Goal: Information Seeking & Learning: Learn about a topic

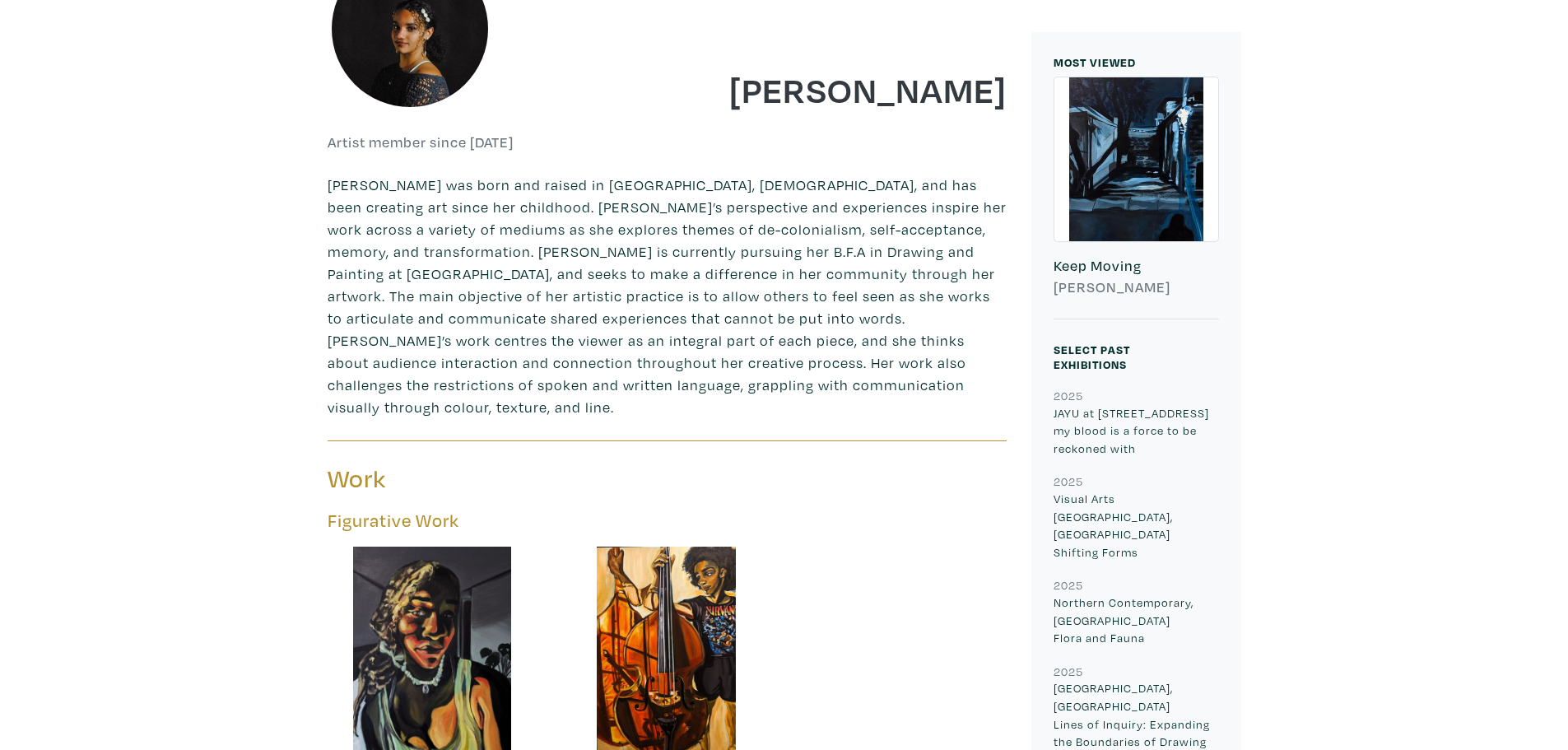
scroll to position [576, 0]
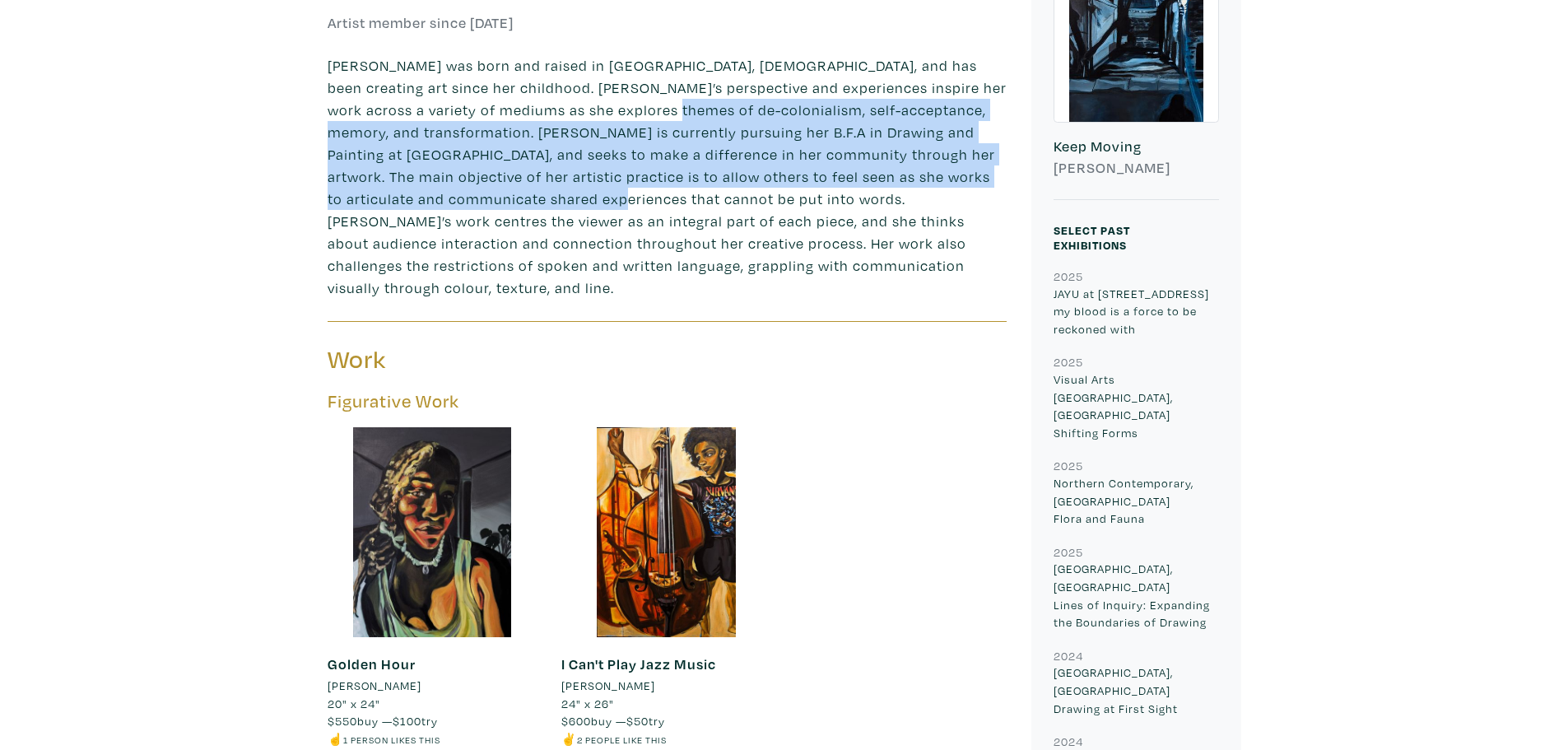
drag, startPoint x: 672, startPoint y: 193, endPoint x: 645, endPoint y: 101, distance: 95.9
click at [645, 101] on p "[PERSON_NAME] was born and raised in [GEOGRAPHIC_DATA], [DEMOGRAPHIC_DATA], and…" at bounding box center [666, 176] width 679 height 244
click at [602, 135] on p "[PERSON_NAME] was born and raised in [GEOGRAPHIC_DATA], [DEMOGRAPHIC_DATA], and…" at bounding box center [666, 176] width 679 height 244
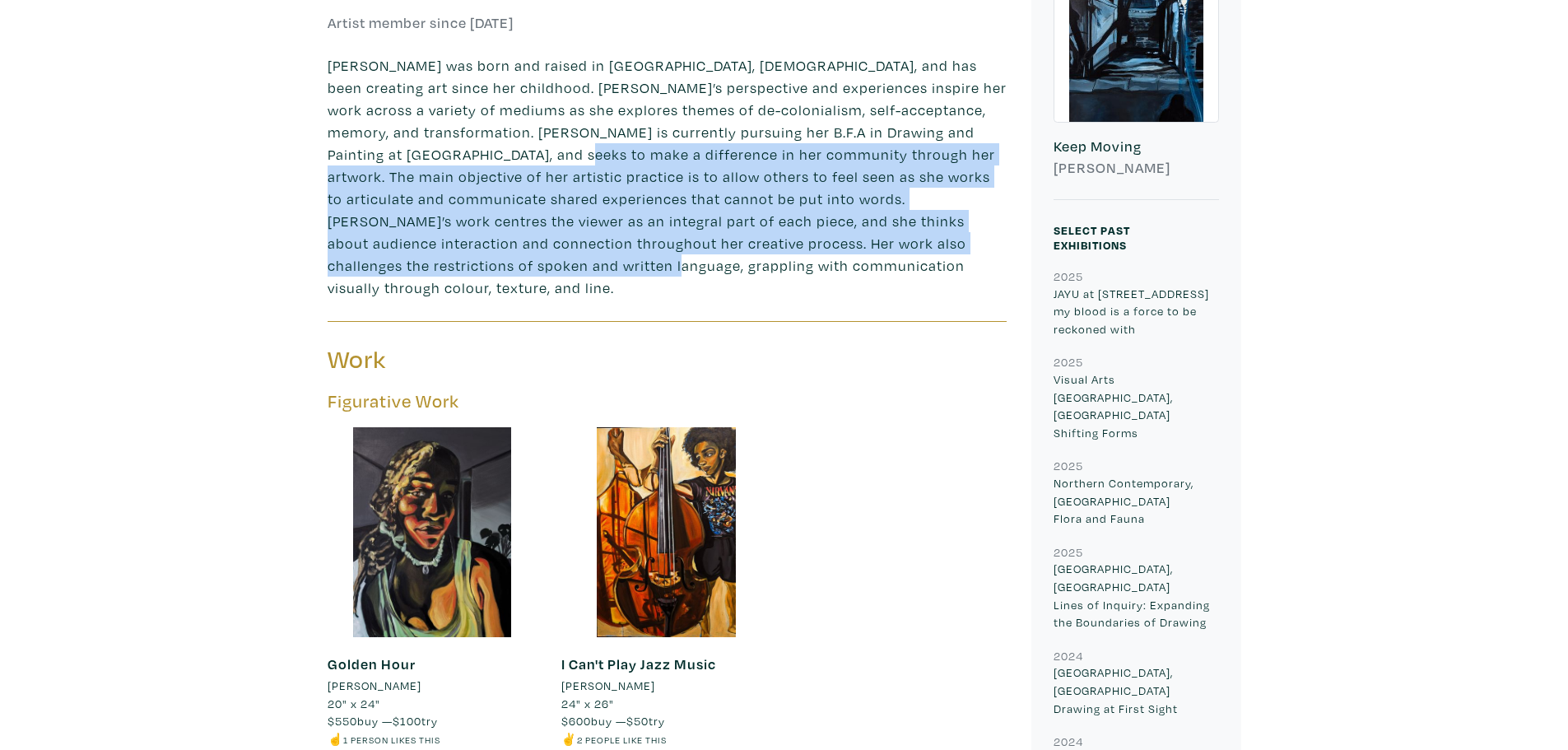
drag, startPoint x: 640, startPoint y: 236, endPoint x: 621, endPoint y: 155, distance: 83.2
click at [621, 155] on p "[PERSON_NAME] was born and raised in [GEOGRAPHIC_DATA], [DEMOGRAPHIC_DATA], and…" at bounding box center [666, 176] width 679 height 244
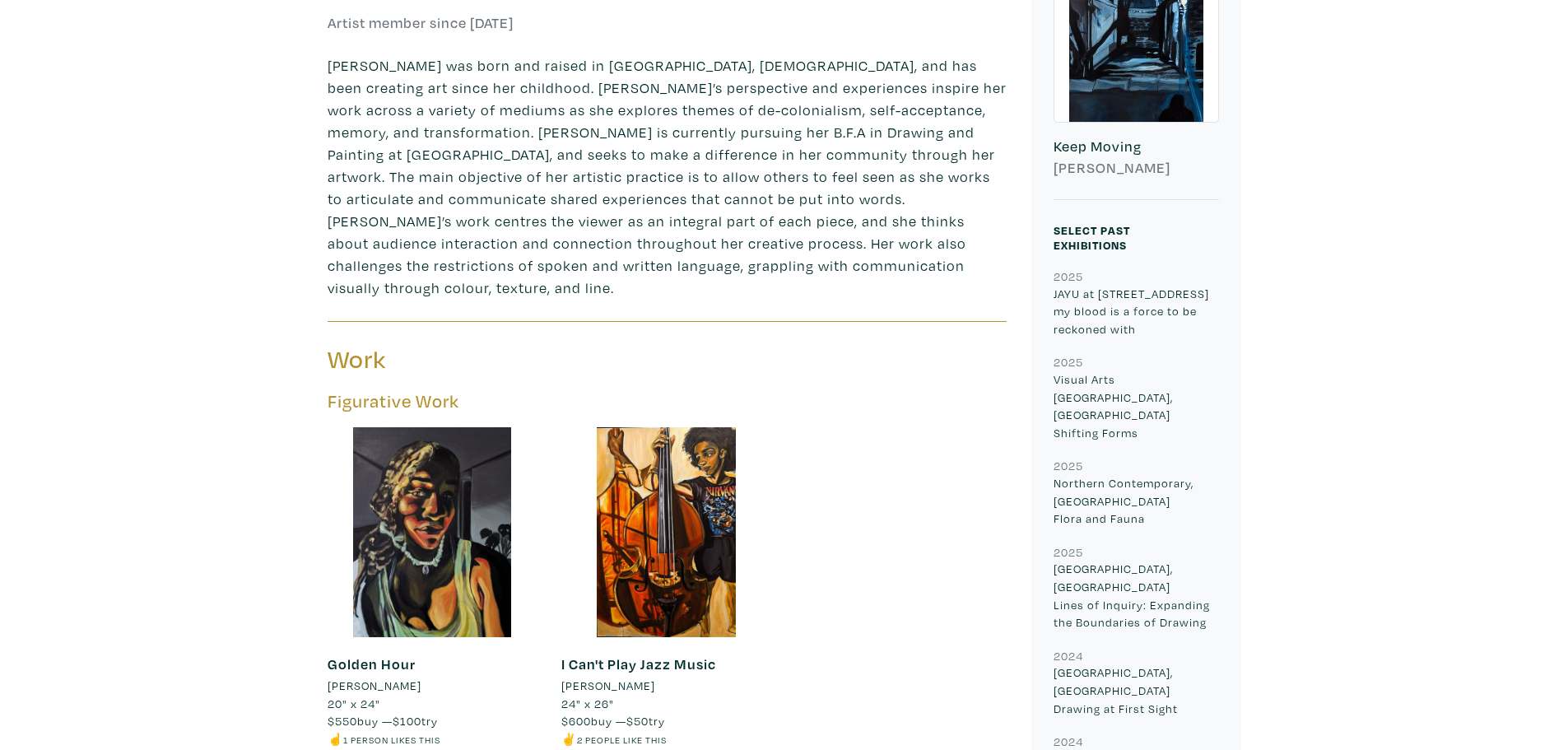
click at [608, 146] on p "[PERSON_NAME] was born and raised in [GEOGRAPHIC_DATA], [DEMOGRAPHIC_DATA], and…" at bounding box center [666, 176] width 679 height 244
drag, startPoint x: 406, startPoint y: 107, endPoint x: 687, endPoint y: 107, distance: 281.0
click at [685, 107] on p "[PERSON_NAME] was born and raised in [GEOGRAPHIC_DATA], [DEMOGRAPHIC_DATA], and…" at bounding box center [666, 176] width 679 height 244
drag, startPoint x: 712, startPoint y: 106, endPoint x: 797, endPoint y: 110, distance: 85.1
click at [795, 108] on p "[PERSON_NAME] was born and raised in [GEOGRAPHIC_DATA], [DEMOGRAPHIC_DATA], and…" at bounding box center [666, 176] width 679 height 244
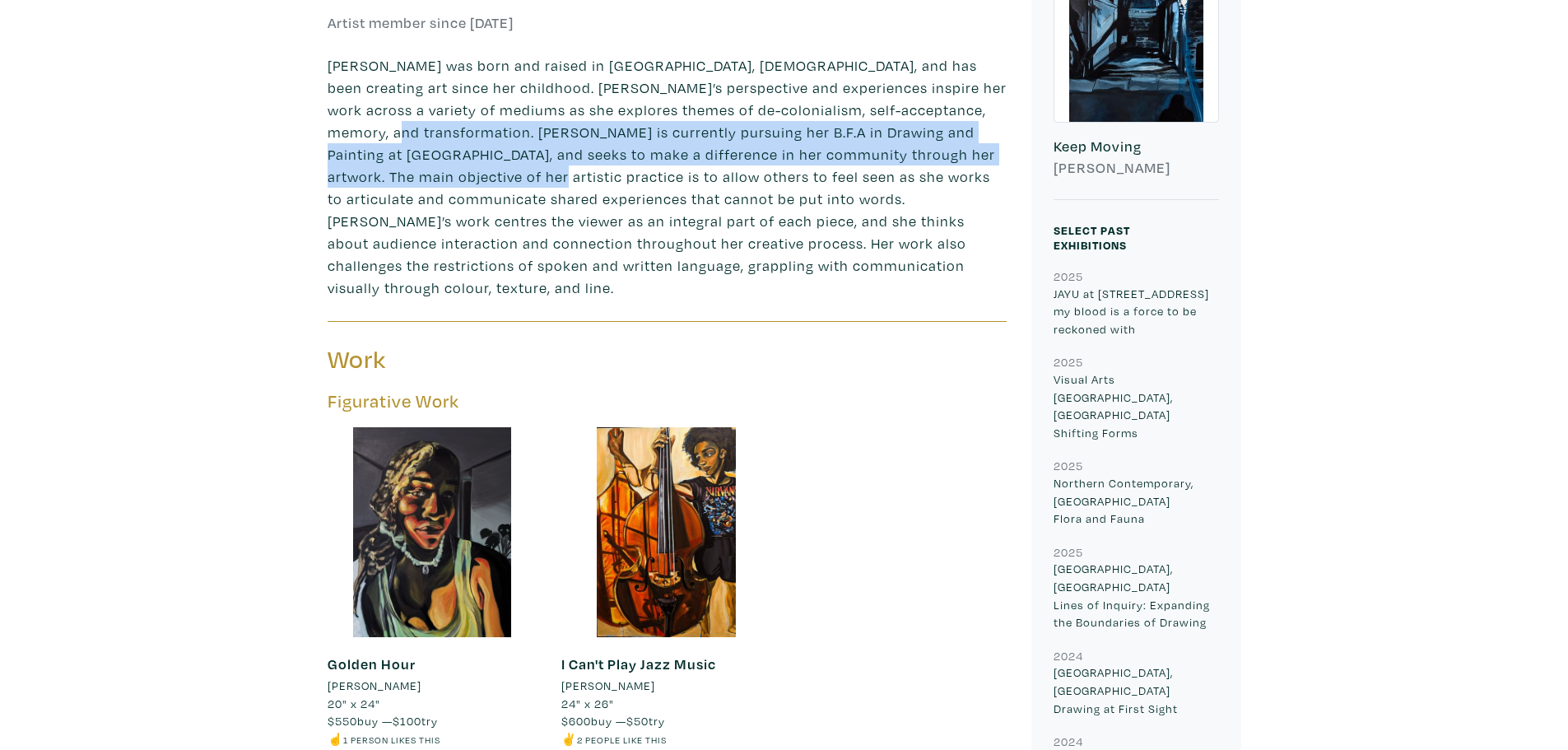
drag, startPoint x: 451, startPoint y: 126, endPoint x: 597, endPoint y: 185, distance: 157.5
click at [595, 185] on p "[PERSON_NAME] was born and raised in [GEOGRAPHIC_DATA], [DEMOGRAPHIC_DATA], and…" at bounding box center [666, 176] width 679 height 244
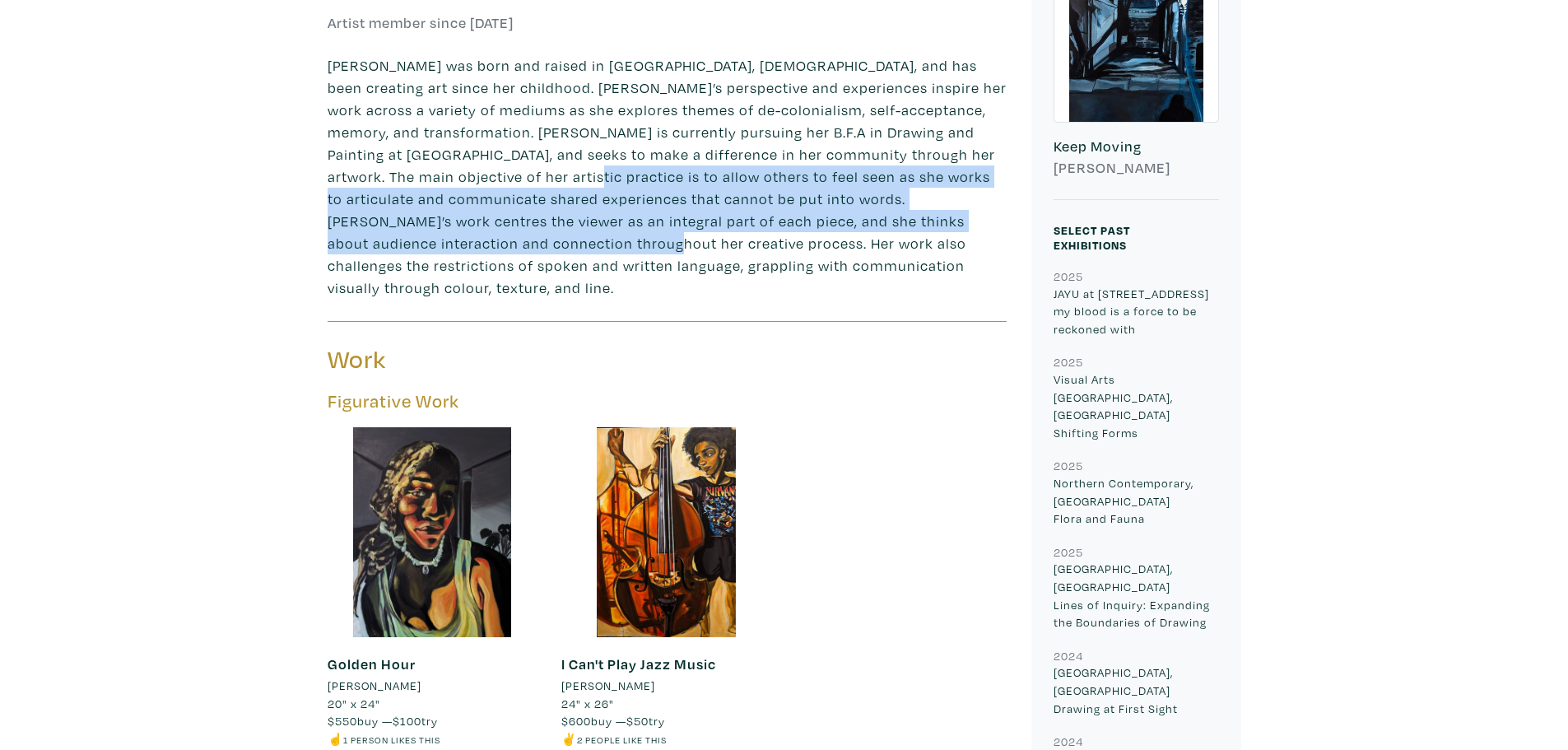
drag, startPoint x: 641, startPoint y: 203, endPoint x: 628, endPoint y: 175, distance: 30.9
click at [628, 175] on p "[PERSON_NAME] was born and raised in [GEOGRAPHIC_DATA], [DEMOGRAPHIC_DATA], and…" at bounding box center [666, 176] width 679 height 244
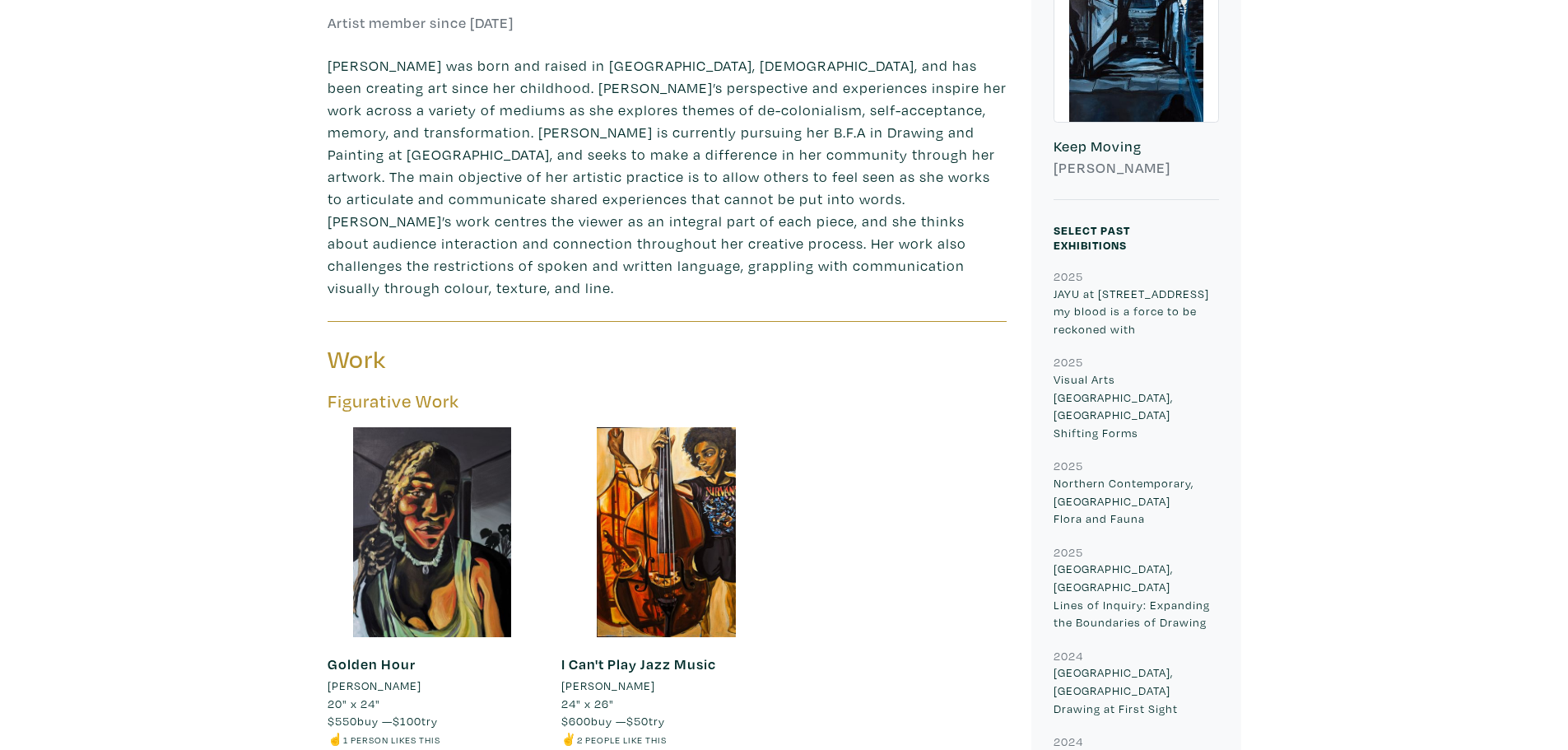
click at [559, 144] on p "[PERSON_NAME] was born and raised in [GEOGRAPHIC_DATA], [DEMOGRAPHIC_DATA], and…" at bounding box center [666, 176] width 679 height 244
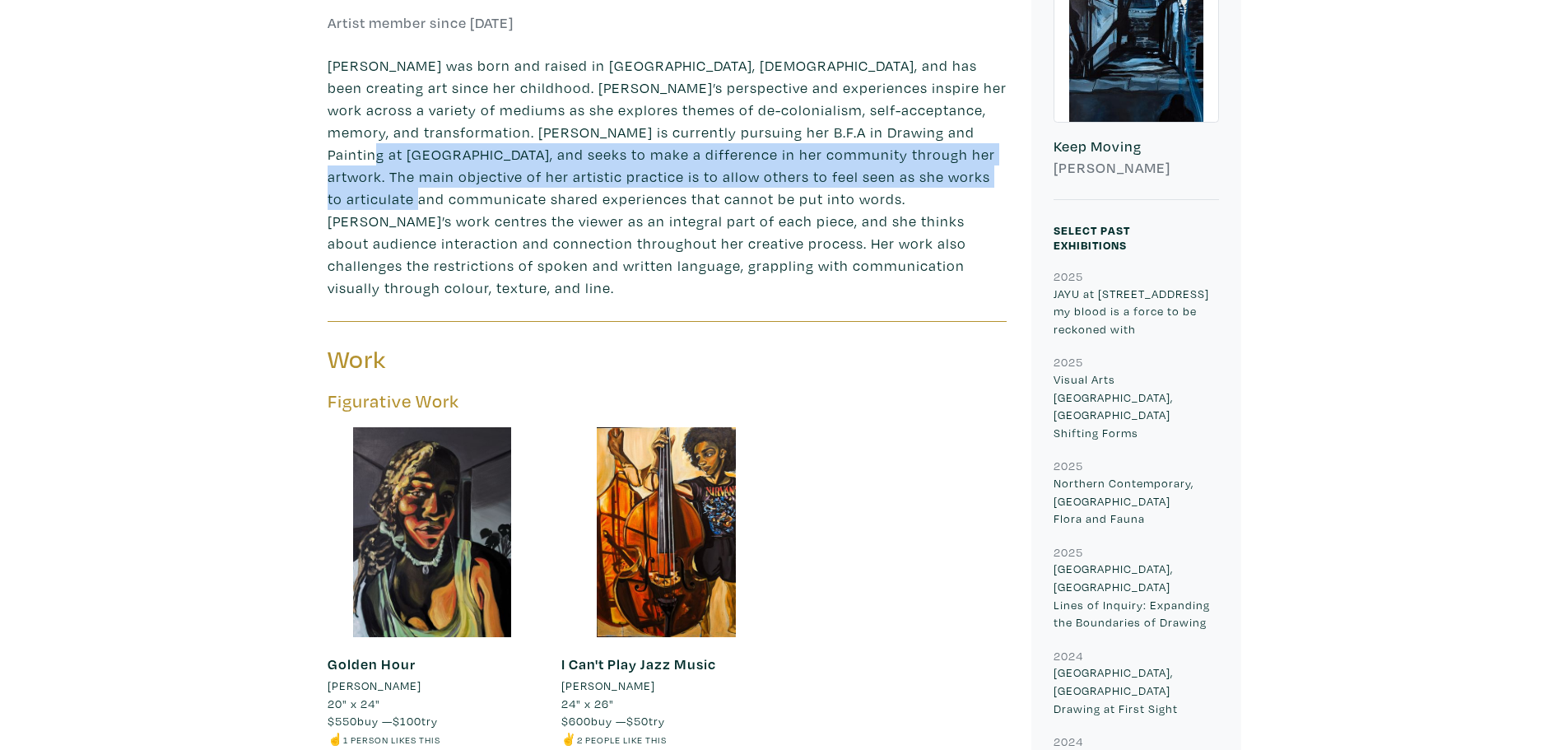
drag, startPoint x: 413, startPoint y: 148, endPoint x: 634, endPoint y: 224, distance: 233.7
click at [514, 193] on p "[PERSON_NAME] was born and raised in [GEOGRAPHIC_DATA], [DEMOGRAPHIC_DATA], and…" at bounding box center [666, 176] width 679 height 244
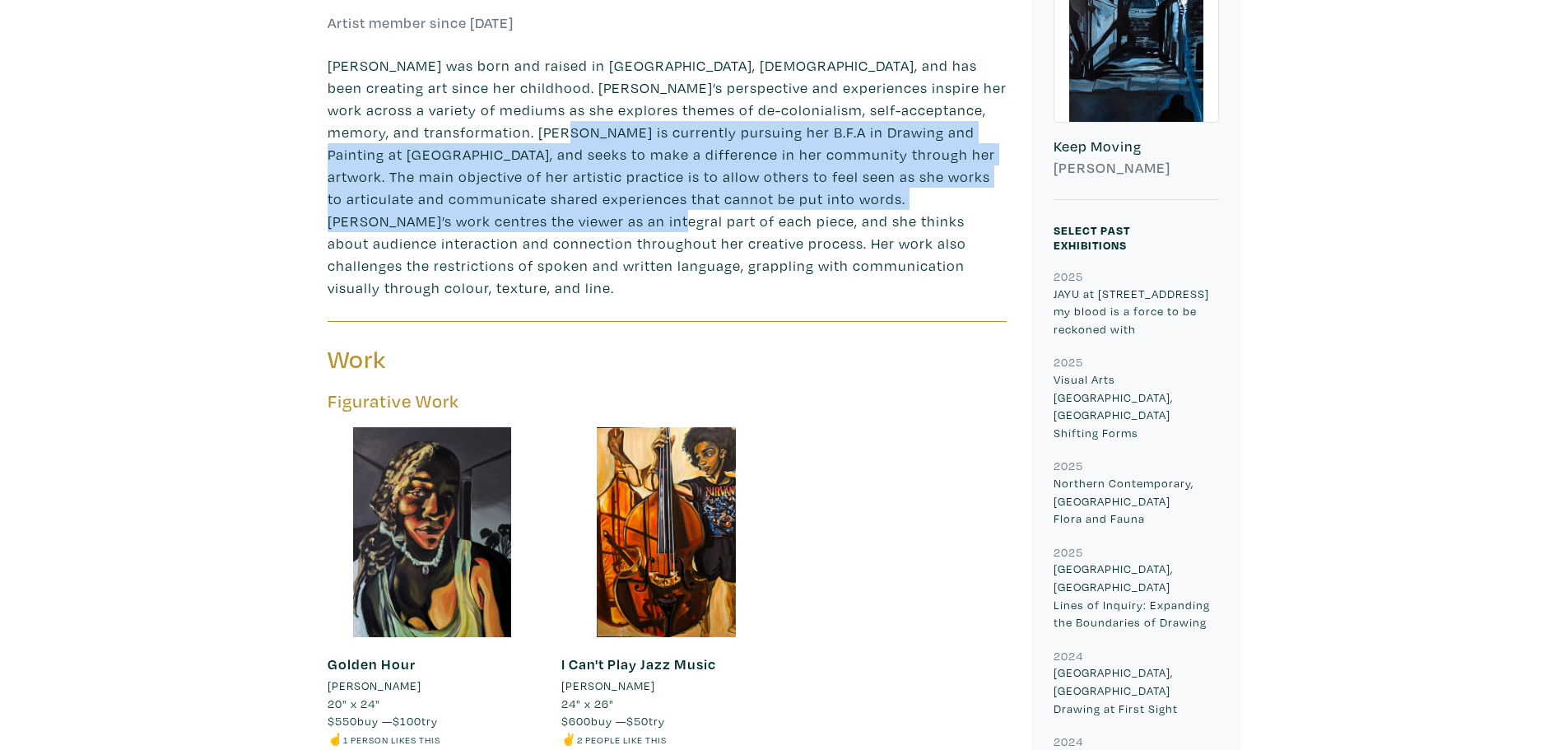
drag, startPoint x: 627, startPoint y: 221, endPoint x: 598, endPoint y: 132, distance: 93.6
click at [598, 133] on p "[PERSON_NAME] was born and raised in [GEOGRAPHIC_DATA], [DEMOGRAPHIC_DATA], and…" at bounding box center [666, 176] width 679 height 244
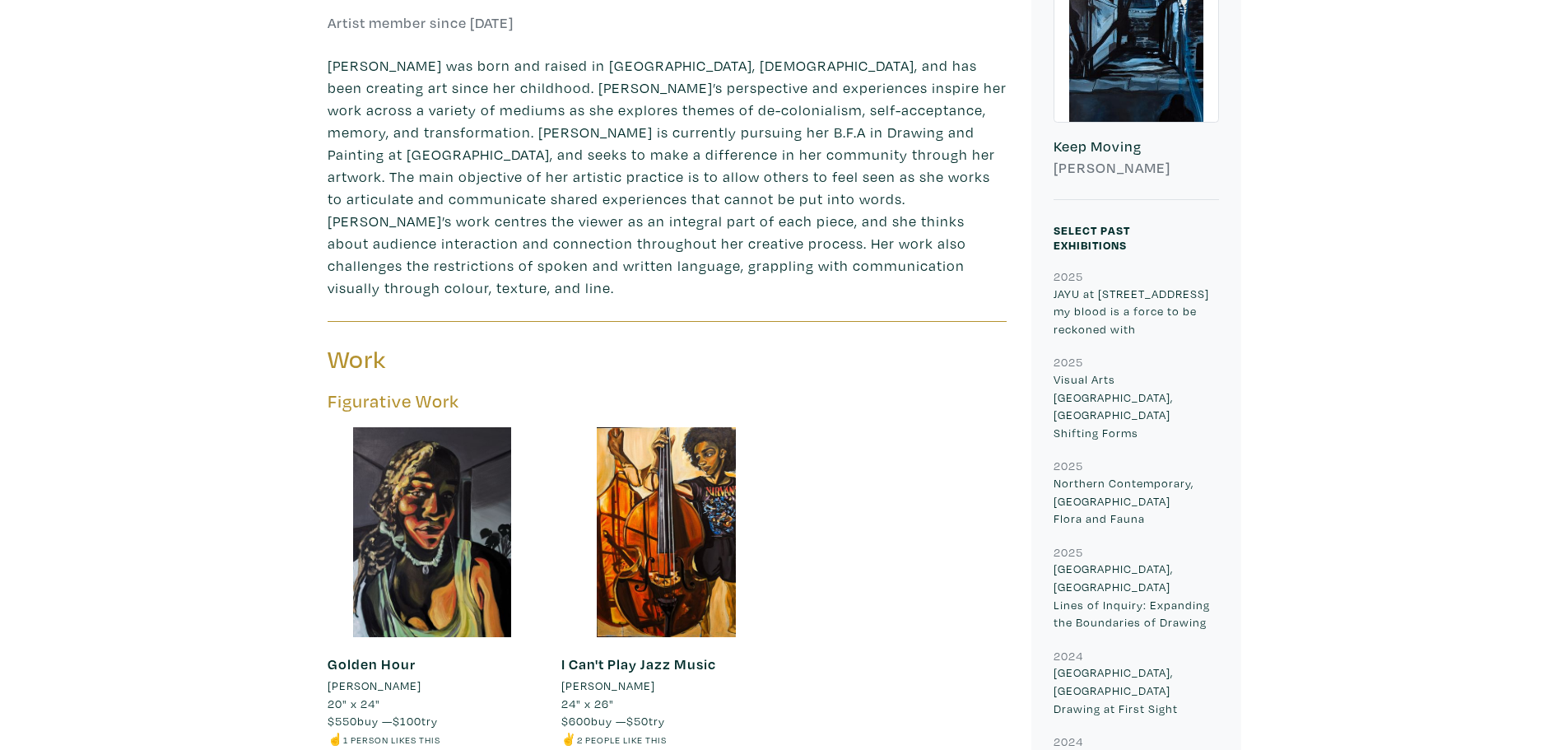
click at [576, 139] on p "[PERSON_NAME] was born and raised in [GEOGRAPHIC_DATA], [DEMOGRAPHIC_DATA], and…" at bounding box center [666, 176] width 679 height 244
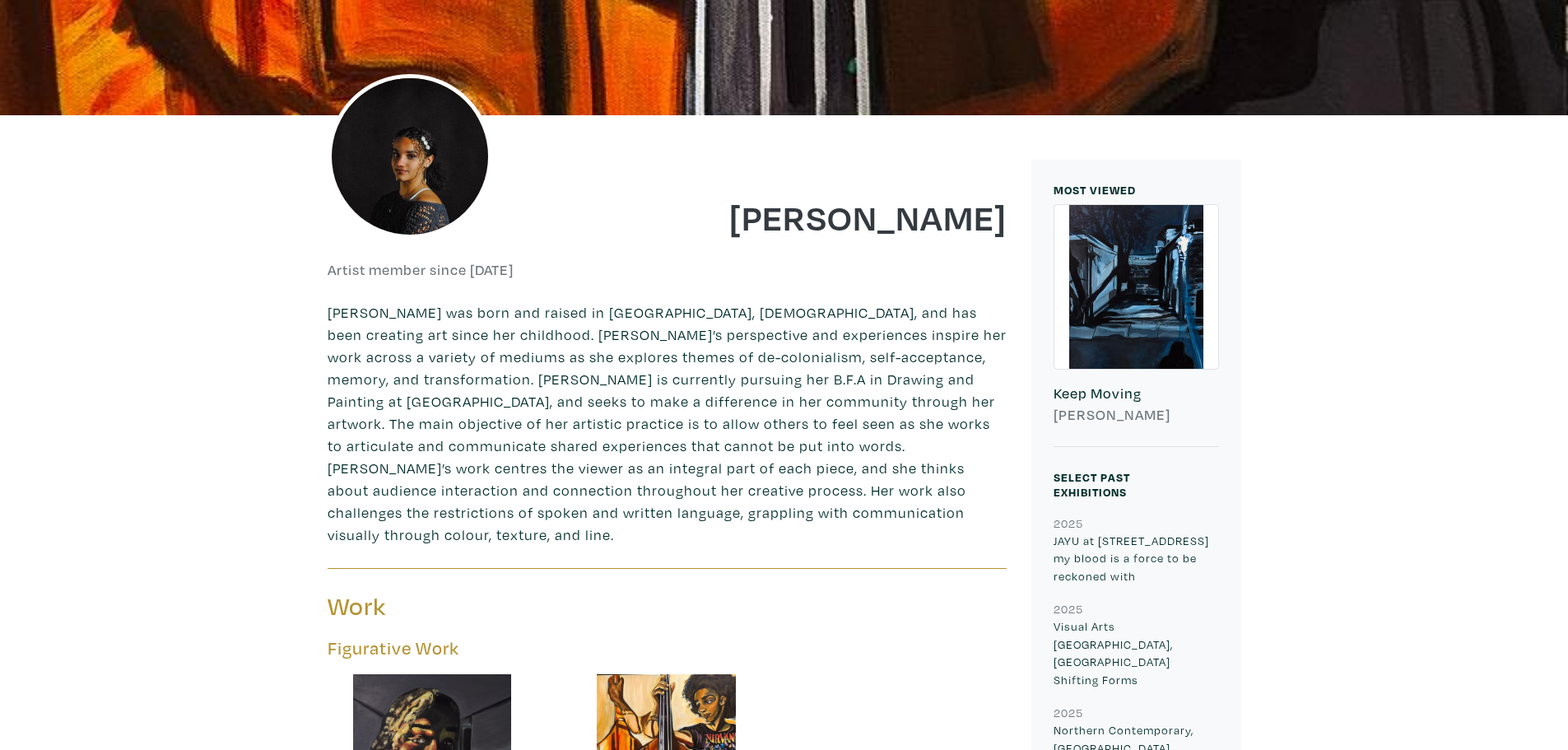
scroll to position [0, 0]
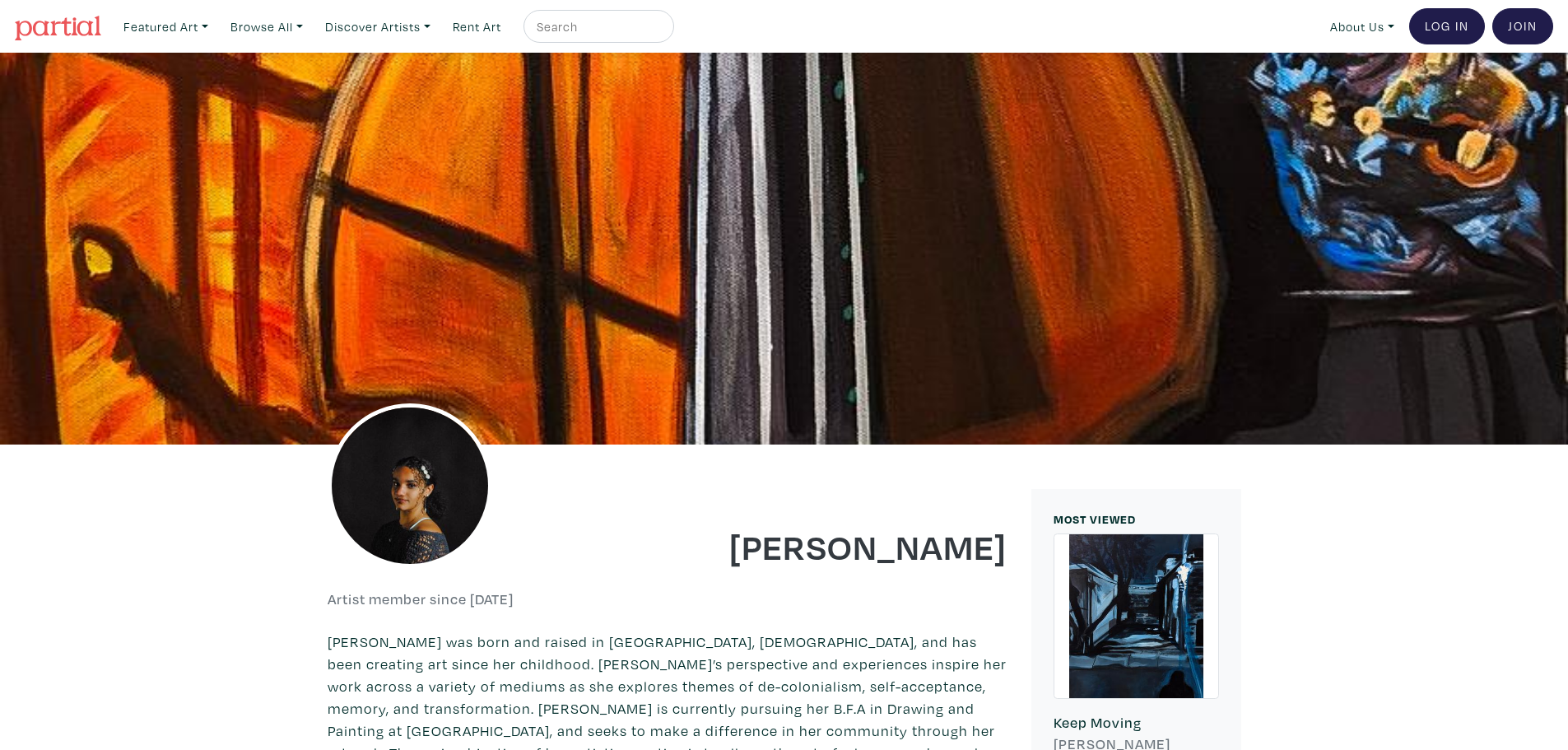
drag, startPoint x: 86, startPoint y: 0, endPoint x: 70, endPoint y: 686, distance: 686.2
